Goal: Information Seeking & Learning: Learn about a topic

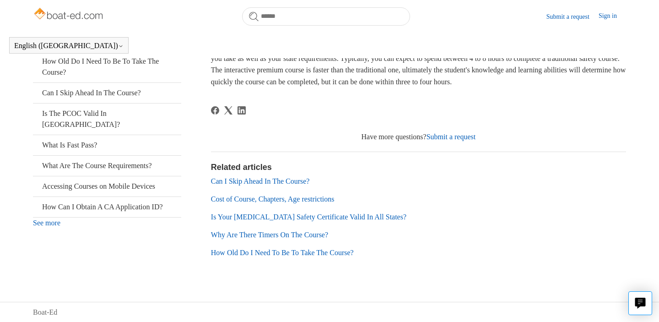
scroll to position [189, 0]
click at [282, 183] on link "Can I Skip Ahead In The Course?" at bounding box center [260, 181] width 99 height 8
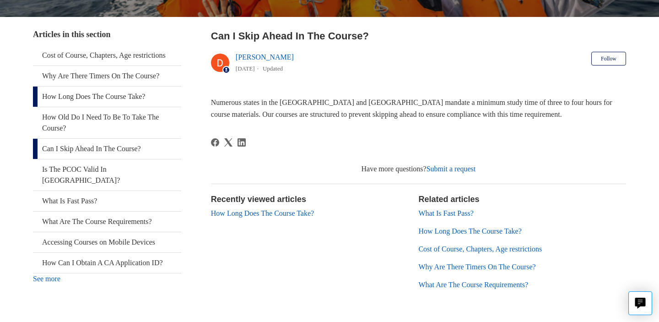
click at [118, 86] on link "How Long Does The Course Take?" at bounding box center [107, 96] width 148 height 20
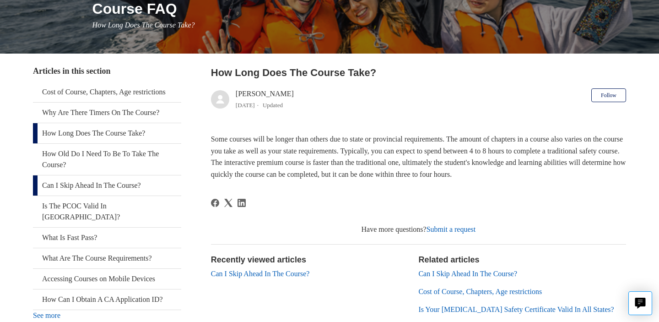
scroll to position [121, 0]
